Goal: Transaction & Acquisition: Purchase product/service

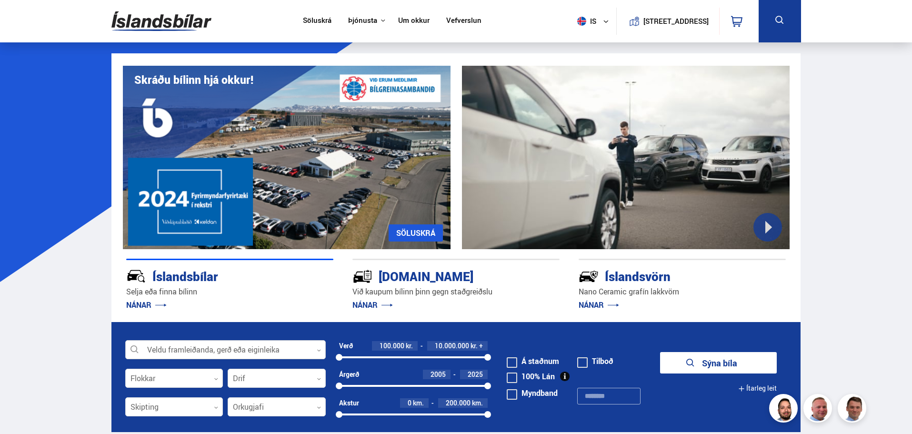
click at [208, 346] on div at bounding box center [225, 350] width 200 height 19
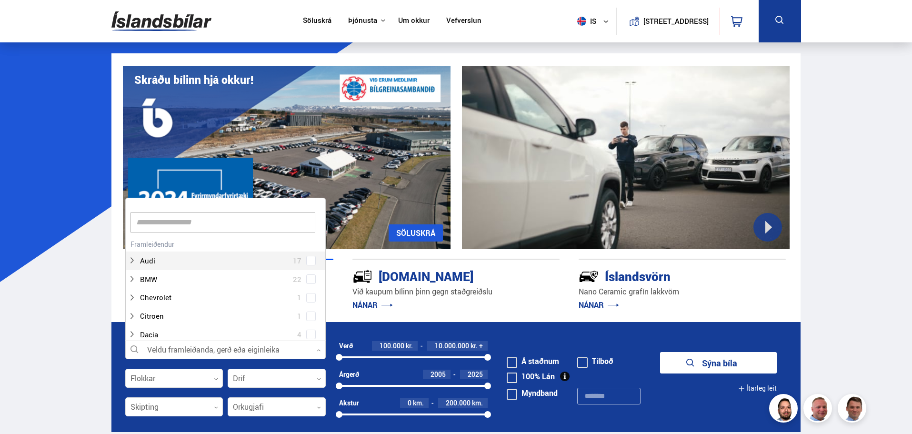
scroll to position [142, 198]
type input "*****"
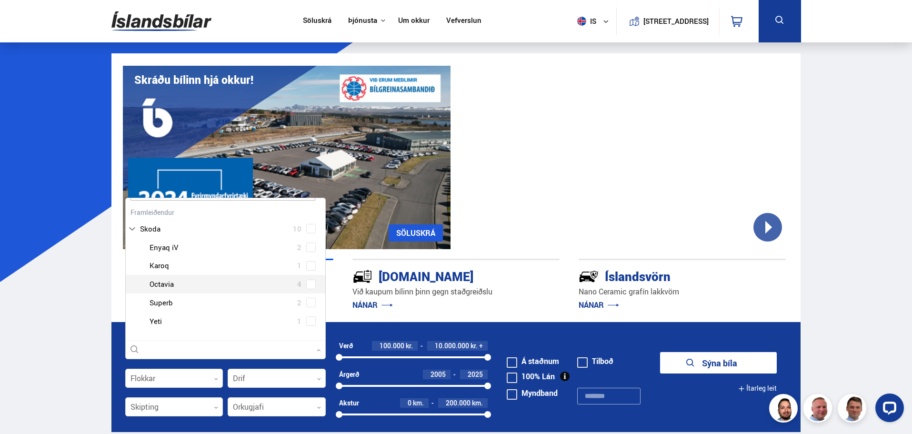
scroll to position [0, 0]
click at [306, 285] on div "Skoda Enyaq iV 2 Skoda Karoq 1 Skoda Octavia 4 Skoda Superb 2 Skoda Yeti 1" at bounding box center [226, 284] width 200 height 92
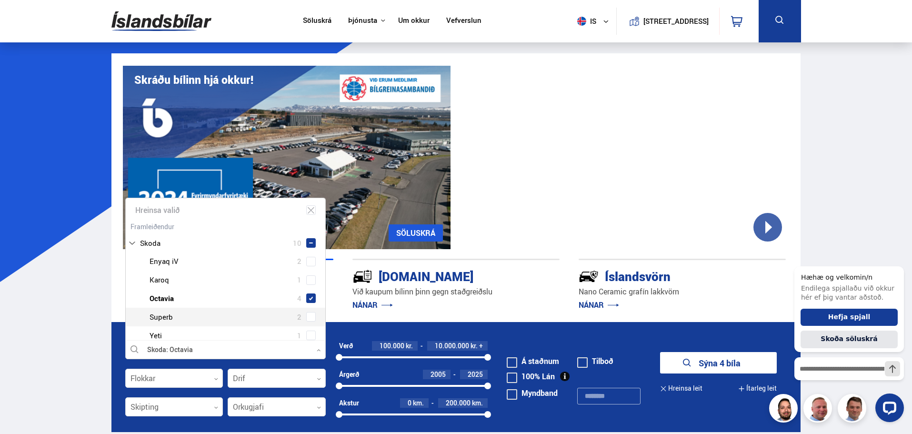
click at [696, 360] on button "Sýna 4 bíla" at bounding box center [718, 362] width 117 height 21
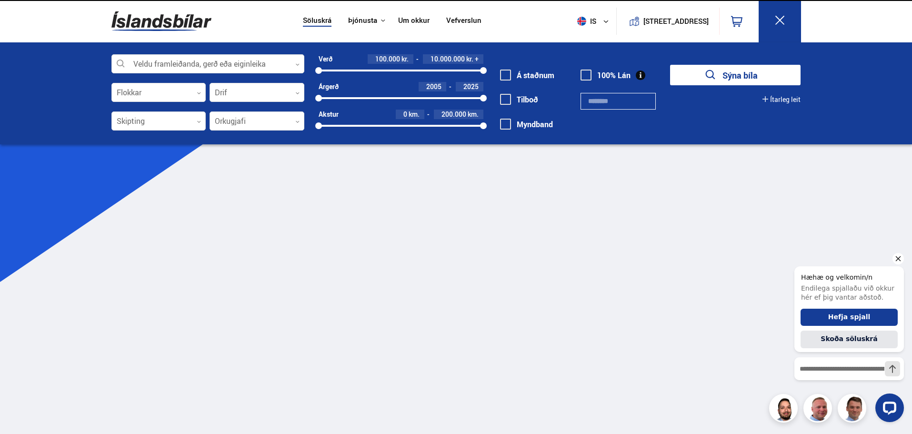
click at [898, 260] on icon "Hide greeting" at bounding box center [897, 258] width 11 height 11
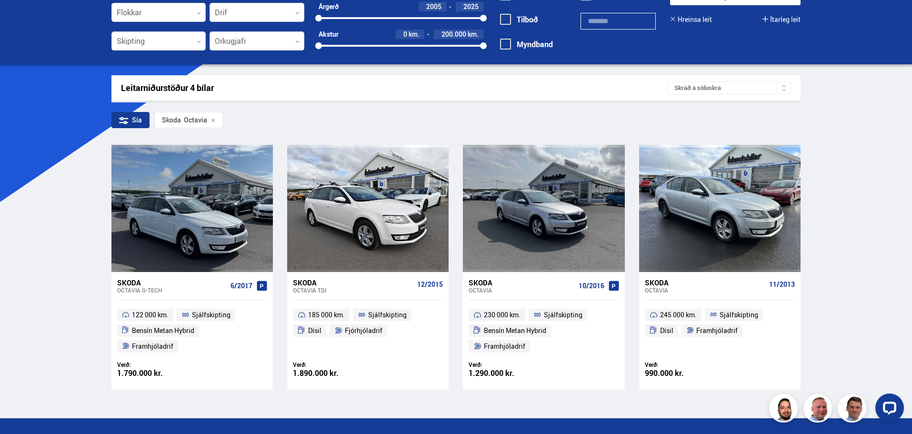
scroll to position [95, 0]
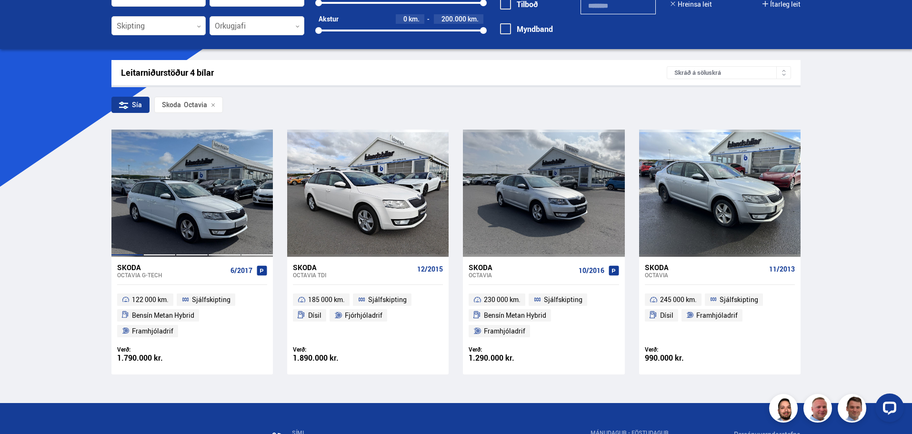
click at [131, 251] on div at bounding box center [127, 193] width 32 height 127
